Goal: Check status

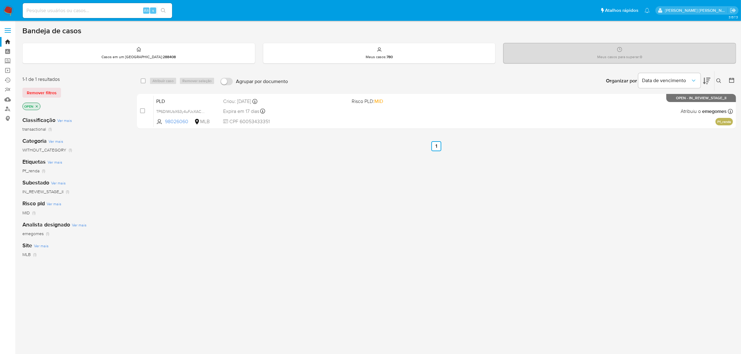
click at [101, 13] on input at bounding box center [97, 11] width 149 height 8
paste input "RXETuUhwrooVTsuxSRFQ5LXh"
type input "RXETuUhwrooVTsuxSRFQ5LXh"
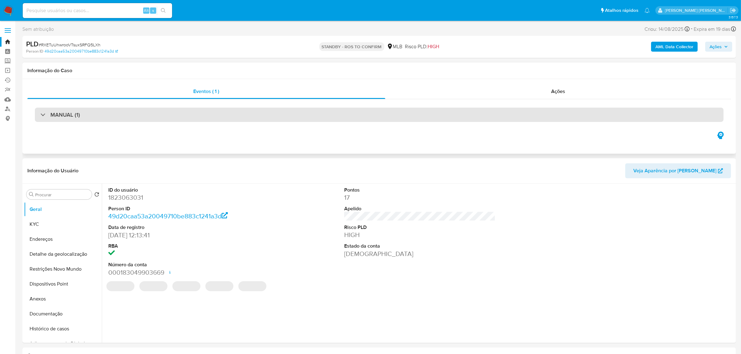
click at [98, 112] on div "MANUAL (1)" at bounding box center [379, 115] width 689 height 14
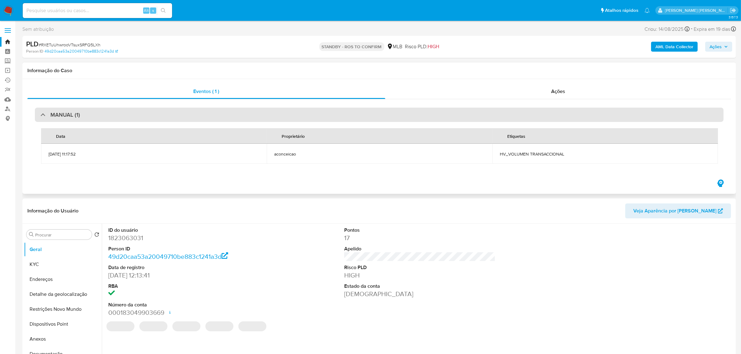
select select "10"
click at [98, 112] on div "MANUAL (1)" at bounding box center [379, 115] width 689 height 14
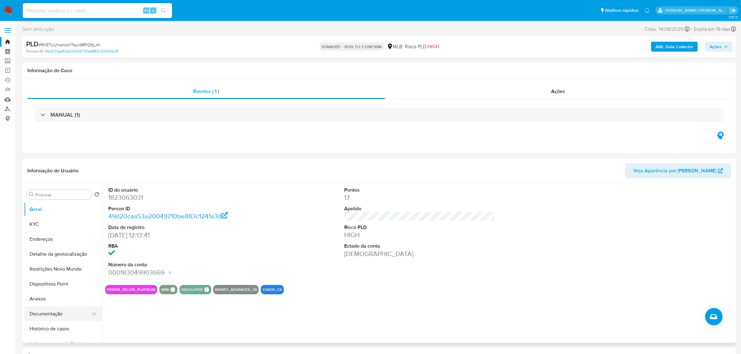
click at [47, 314] on button "Documentação" at bounding box center [60, 314] width 73 height 15
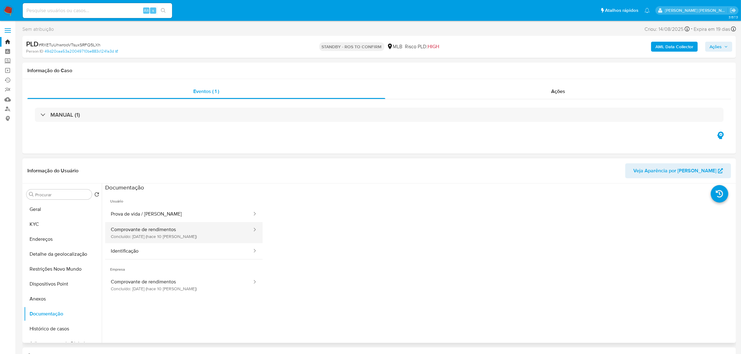
click at [170, 235] on button "Comprovante de rendimentos Concluído: [DATE] (hace 10 [PERSON_NAME])" at bounding box center [179, 232] width 148 height 21
